Goal: Transaction & Acquisition: Purchase product/service

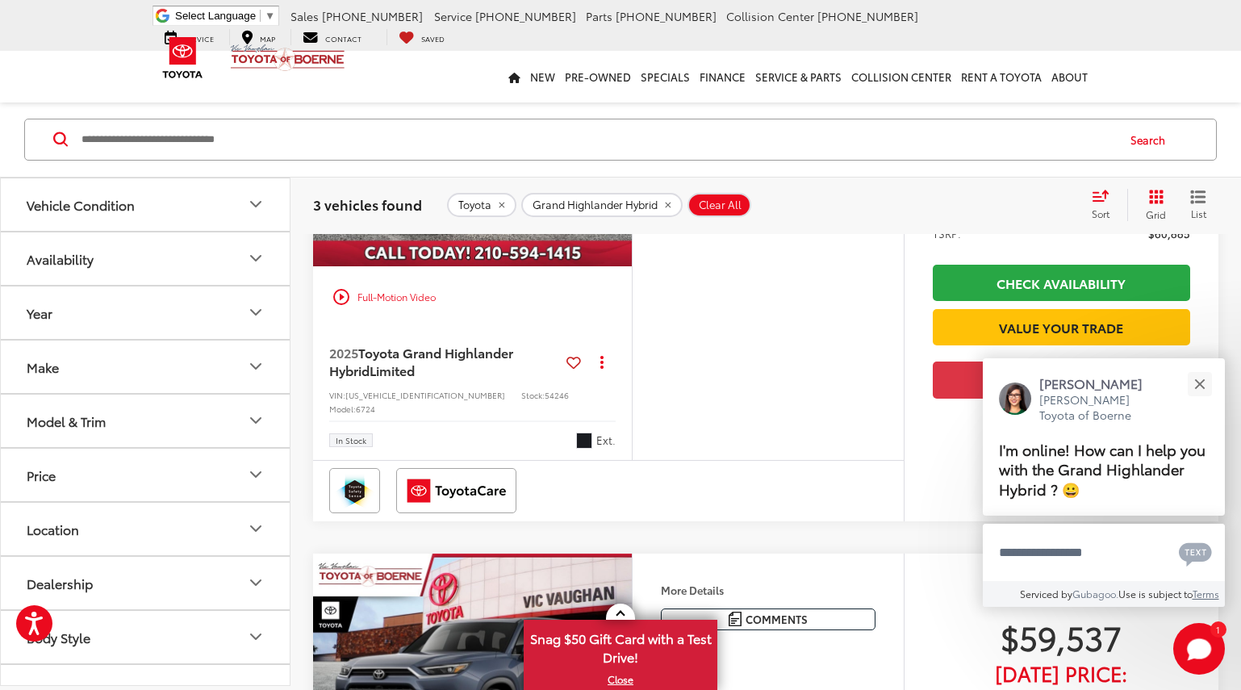
scroll to position [161, 0]
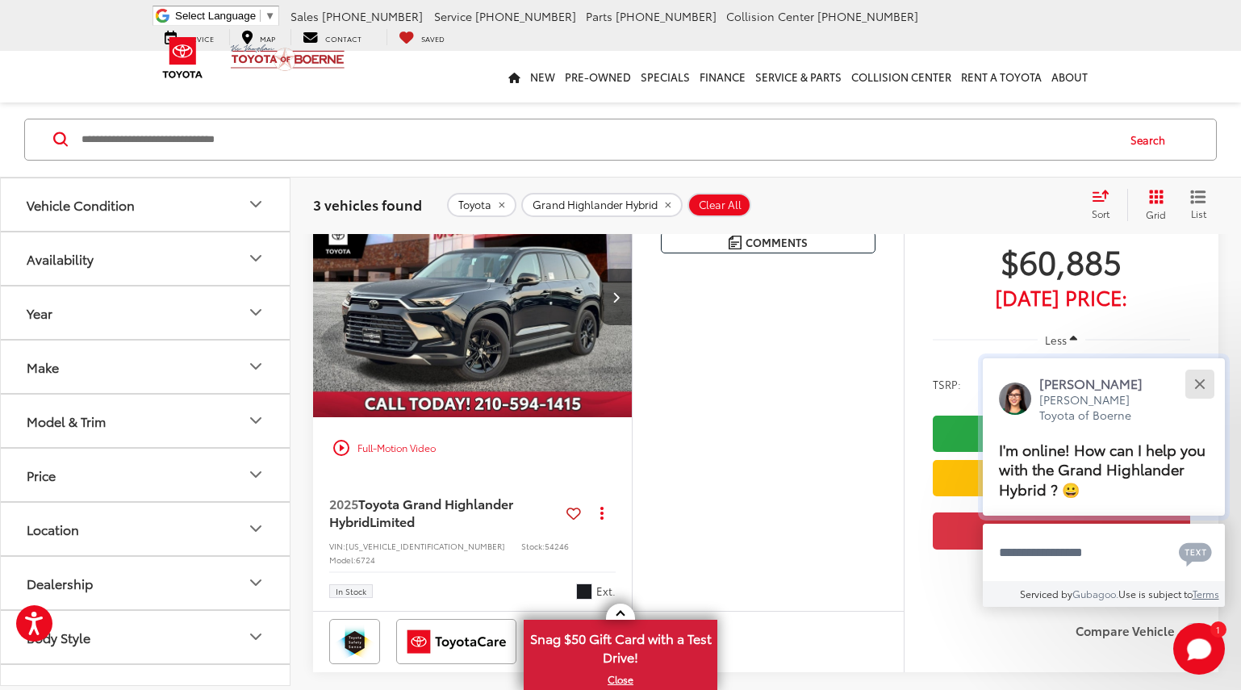
click at [1201, 382] on div "Close" at bounding box center [1199, 383] width 10 height 10
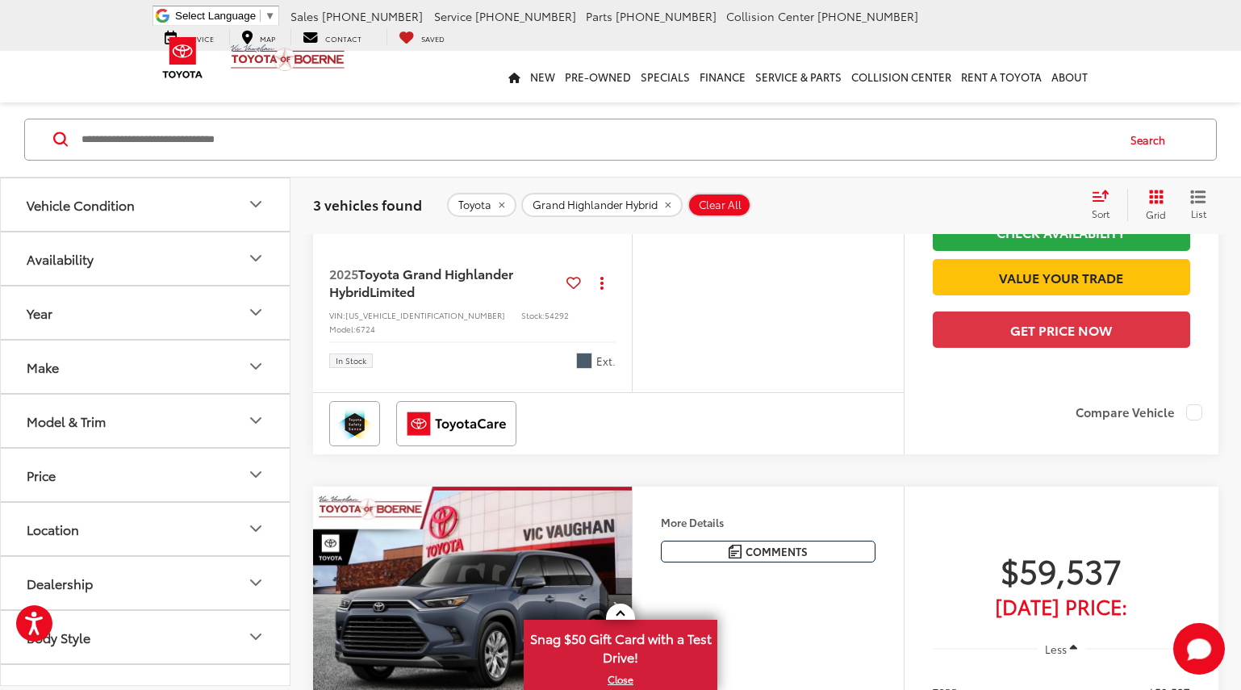
scroll to position [567, 0]
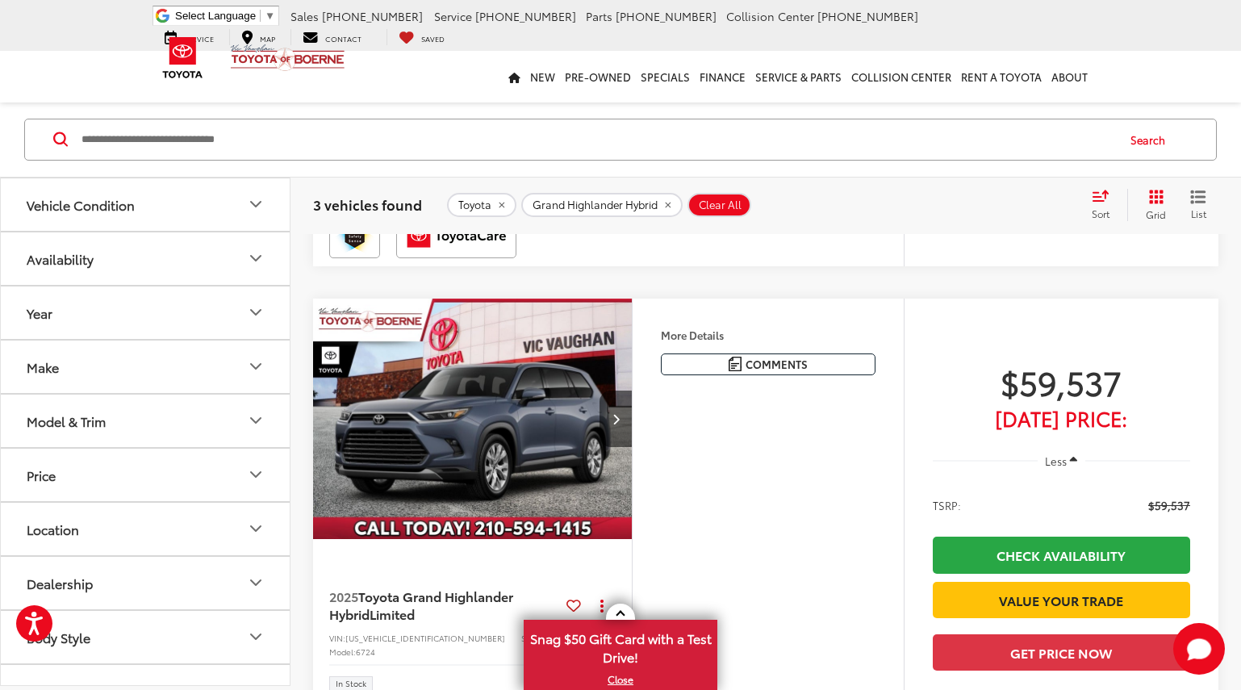
click at [521, 429] on img "2025 Toyota Grand Highlander Hybrid Limited 0" at bounding box center [472, 419] width 321 height 241
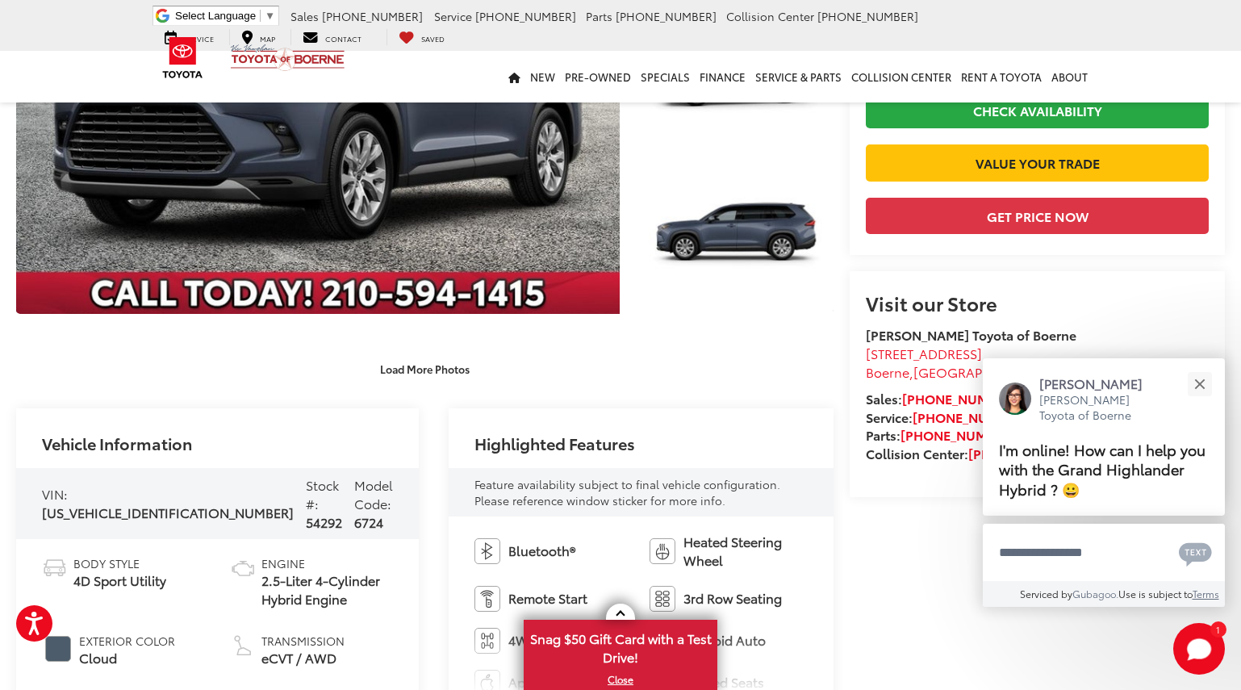
scroll to position [261, 0]
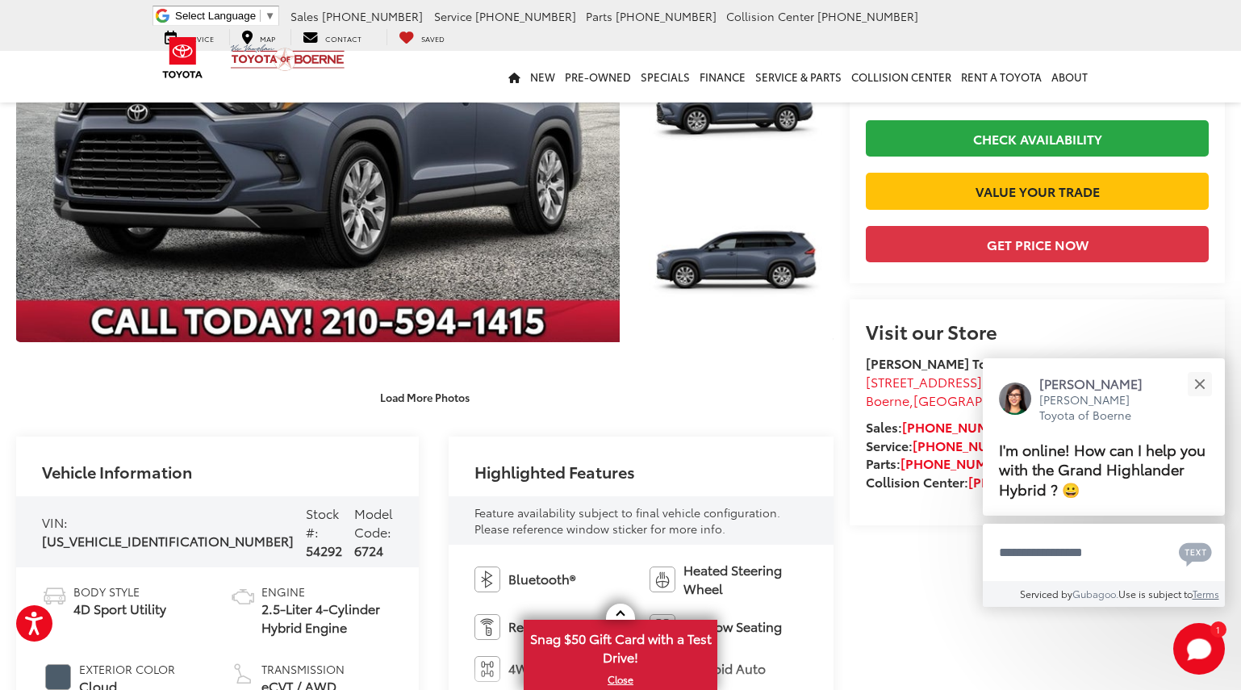
click at [520, 399] on div "Load More Photos" at bounding box center [424, 397] width 817 height 28
click at [433, 398] on button "Load More Photos" at bounding box center [425, 397] width 112 height 28
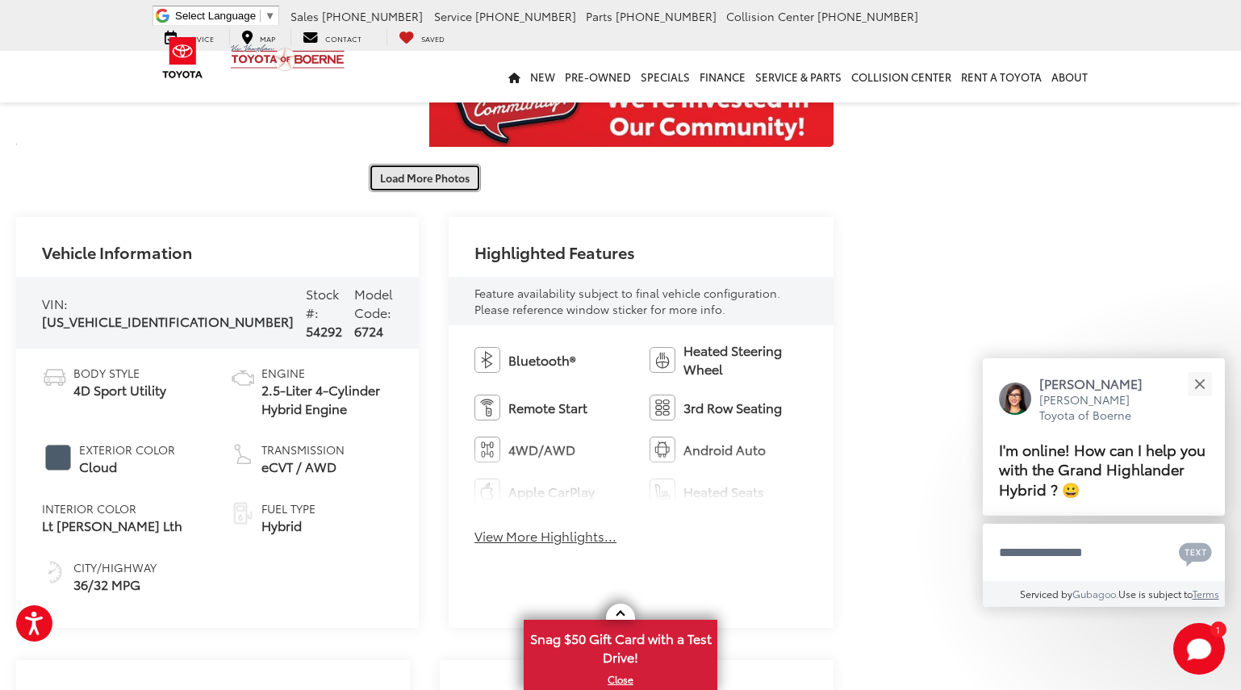
scroll to position [1068, 0]
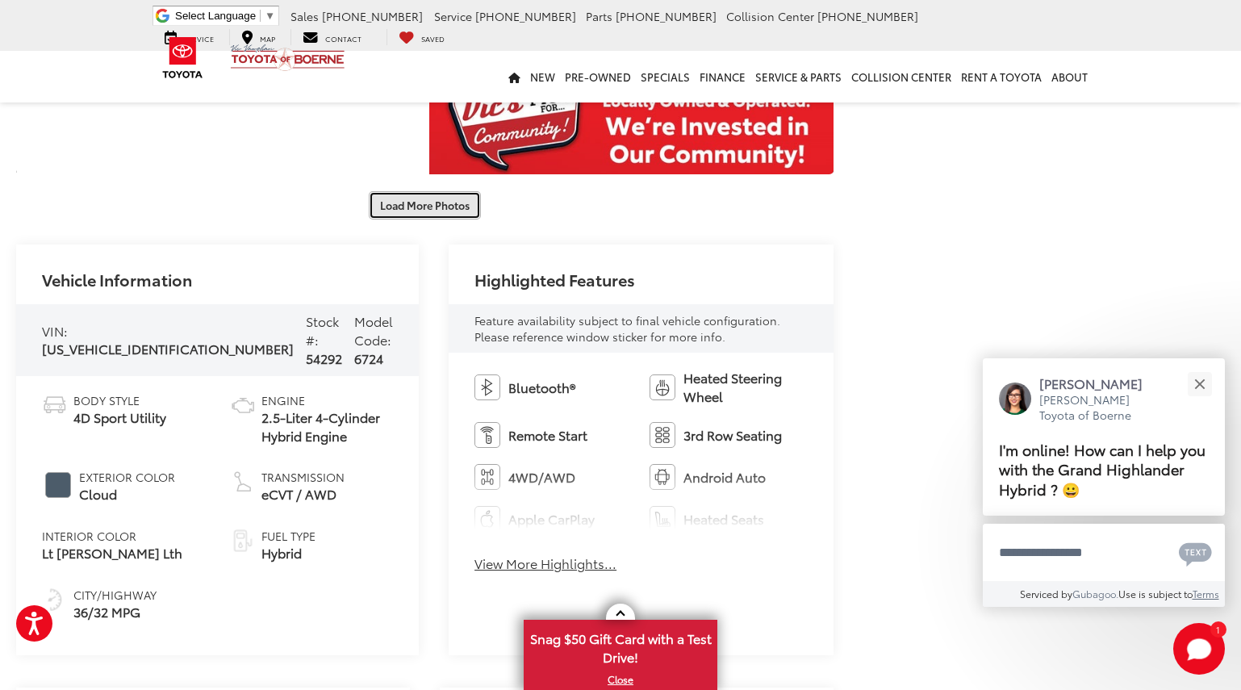
click at [425, 210] on button "Load More Photos" at bounding box center [425, 205] width 112 height 28
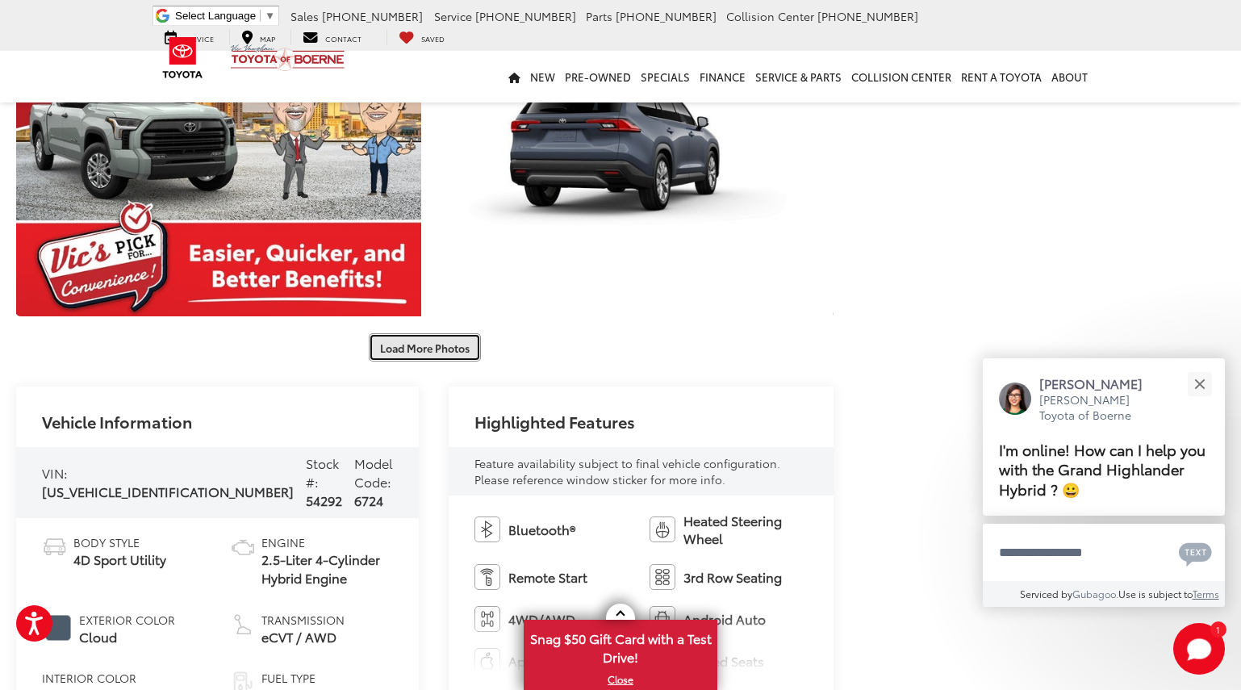
scroll to position [1552, 0]
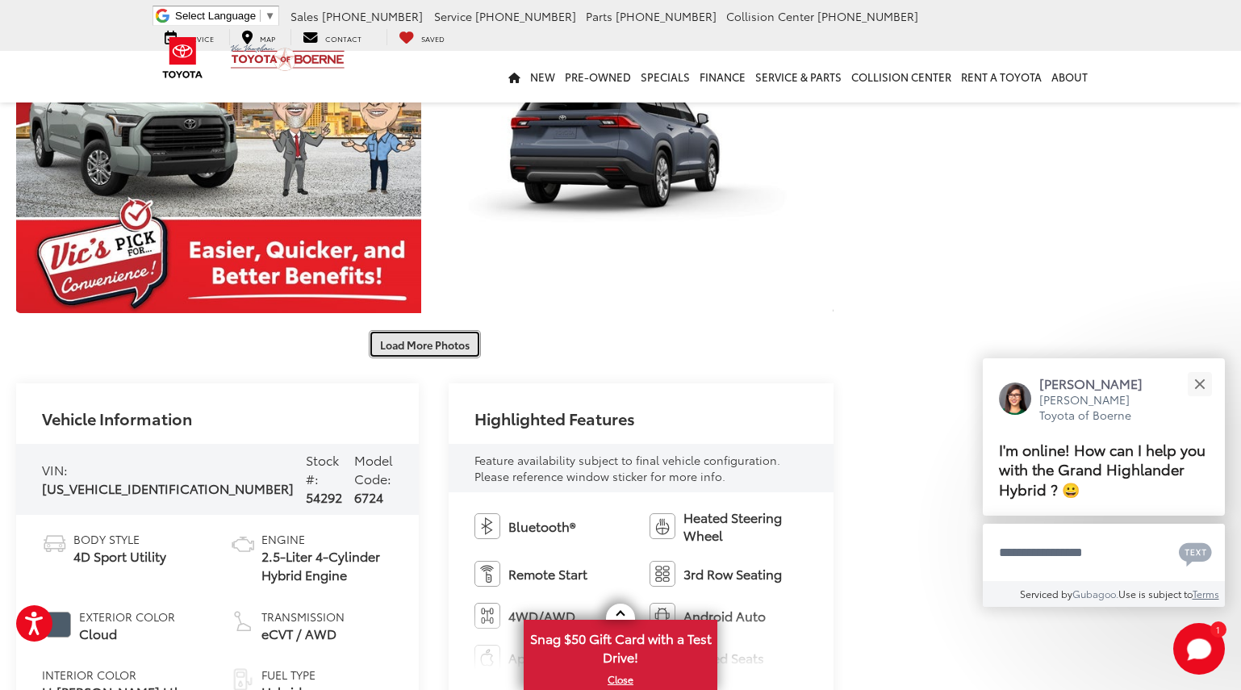
click at [399, 344] on button "Load More Photos" at bounding box center [425, 344] width 112 height 28
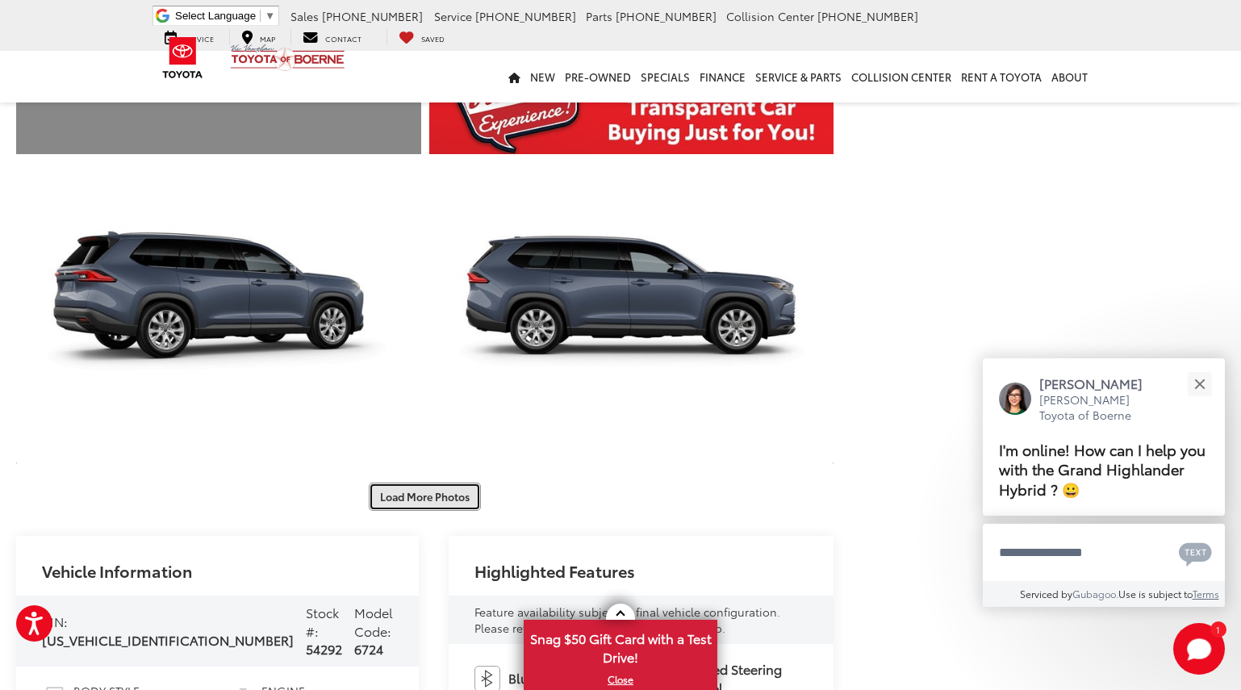
scroll to position [2117, 0]
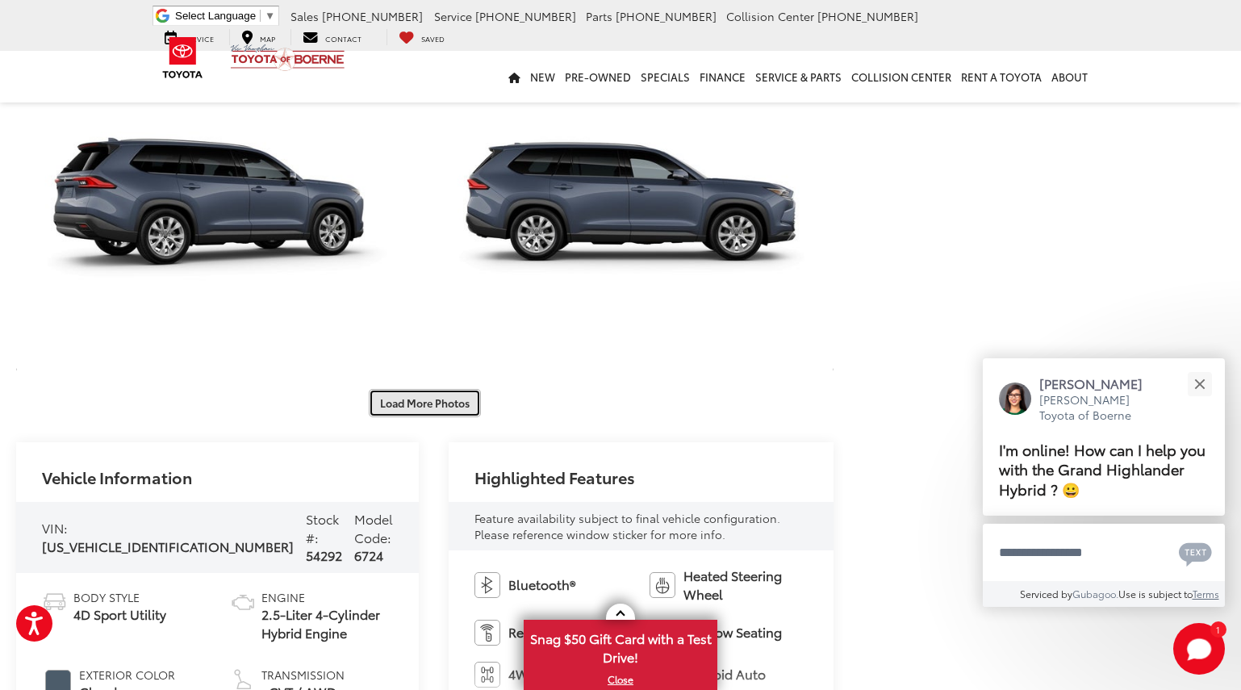
click at [406, 397] on button "Load More Photos" at bounding box center [425, 403] width 112 height 28
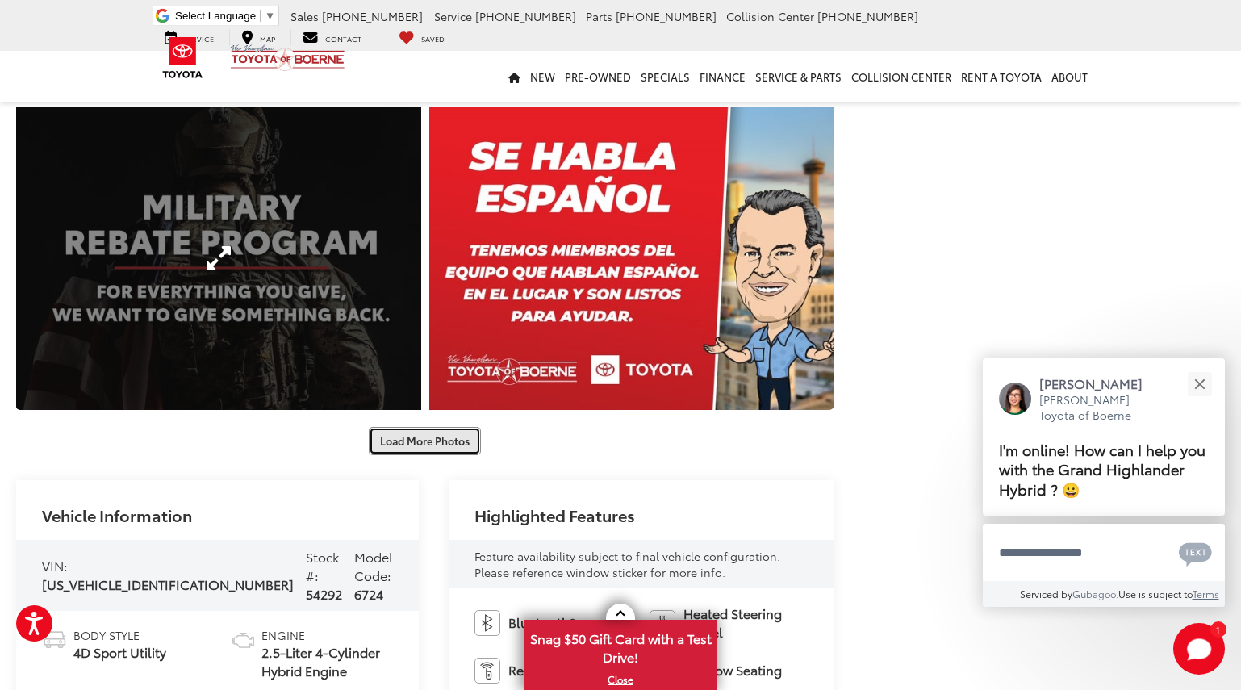
scroll to position [3005, 0]
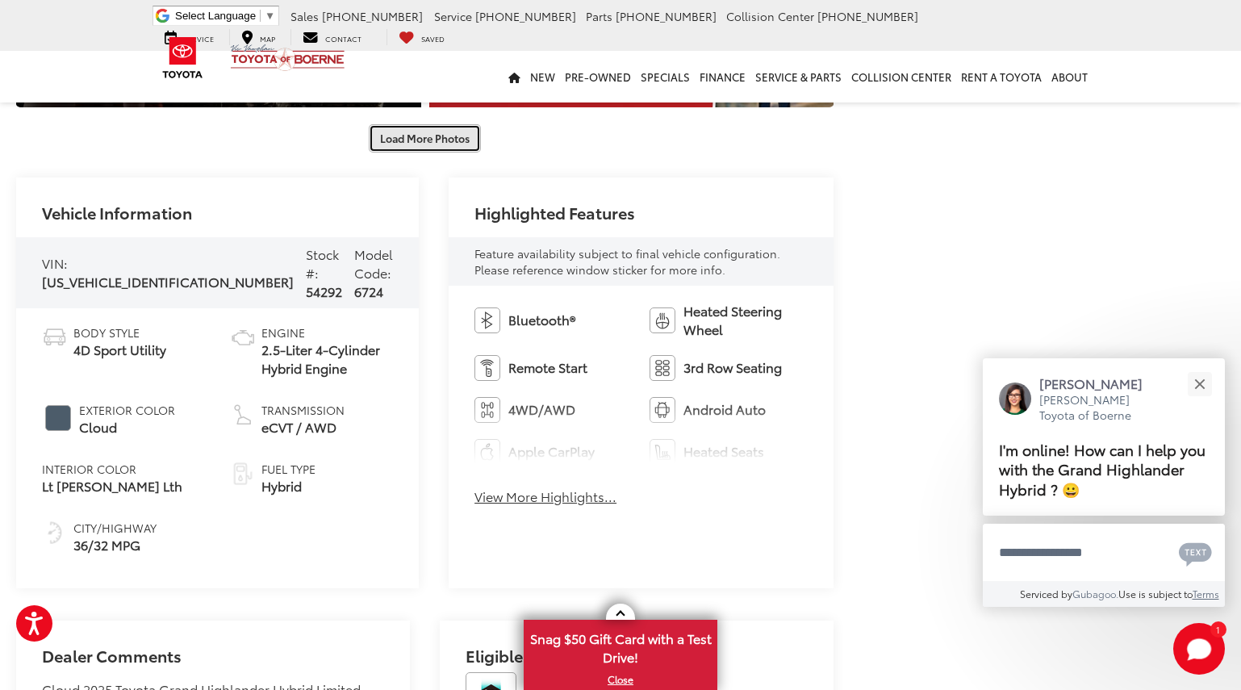
click at [436, 144] on button "Load More Photos" at bounding box center [425, 138] width 112 height 28
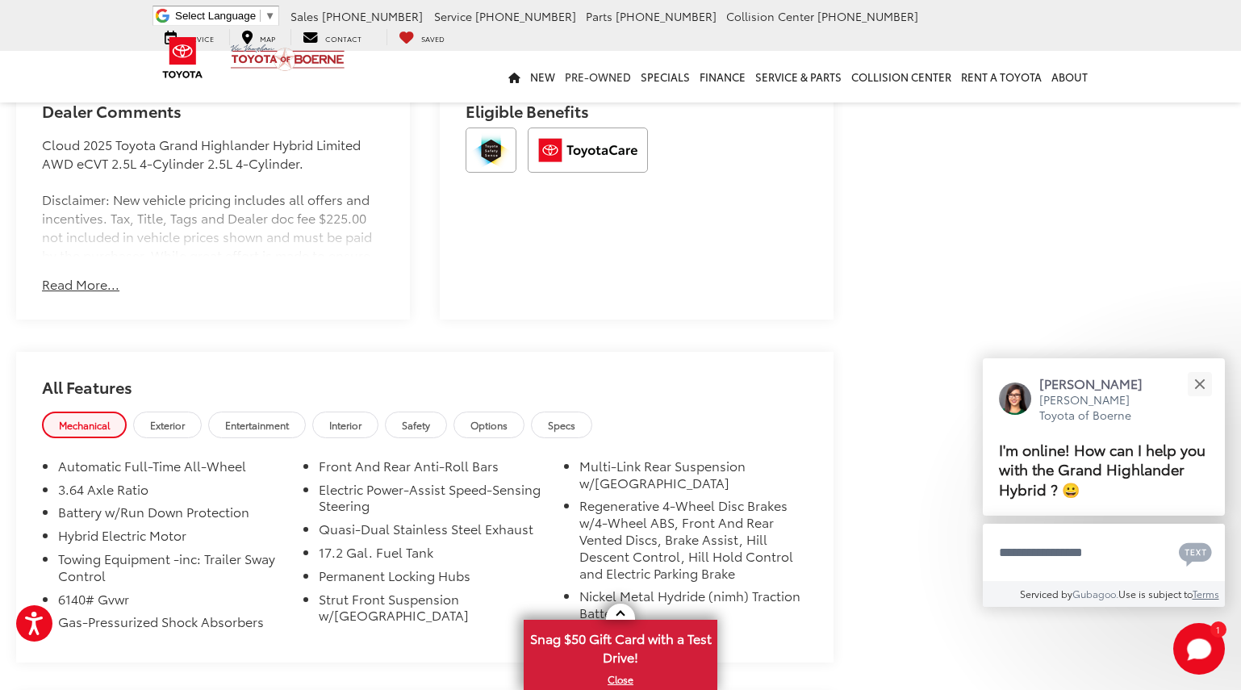
scroll to position [4134, 0]
